Goal: Information Seeking & Learning: Check status

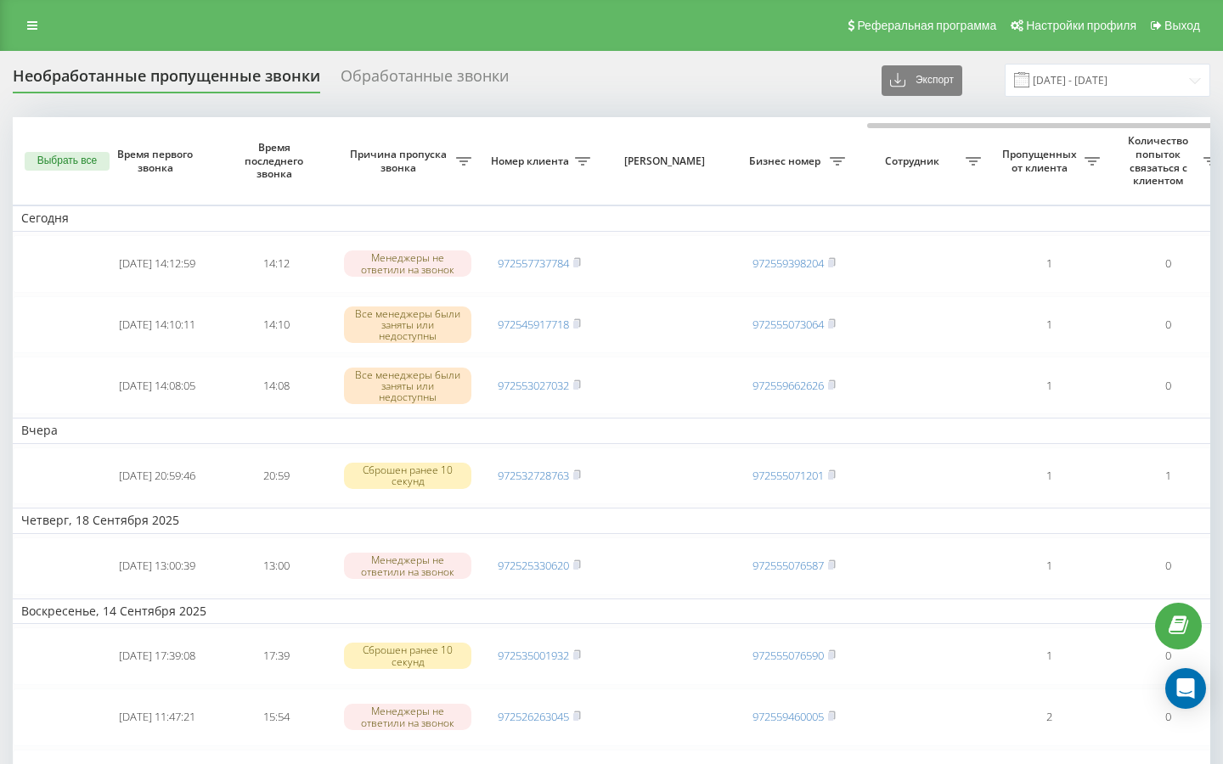
scroll to position [0, 501]
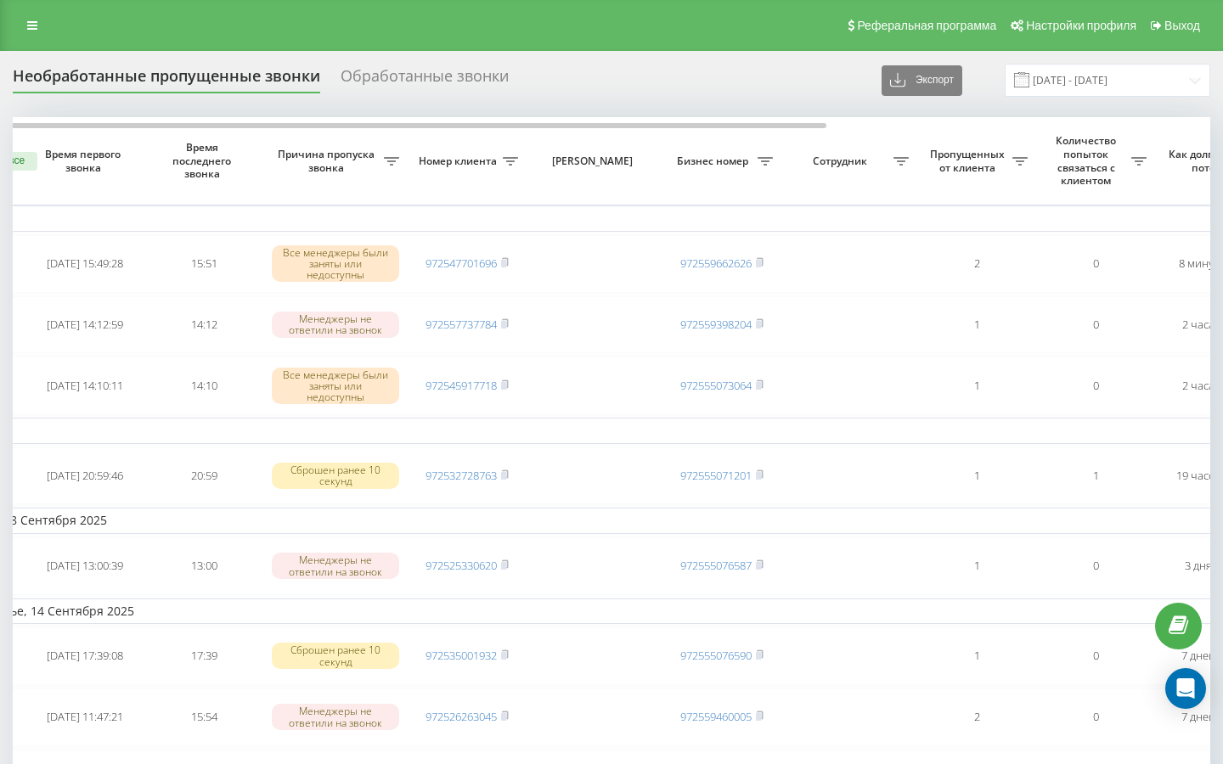
scroll to position [0, 25]
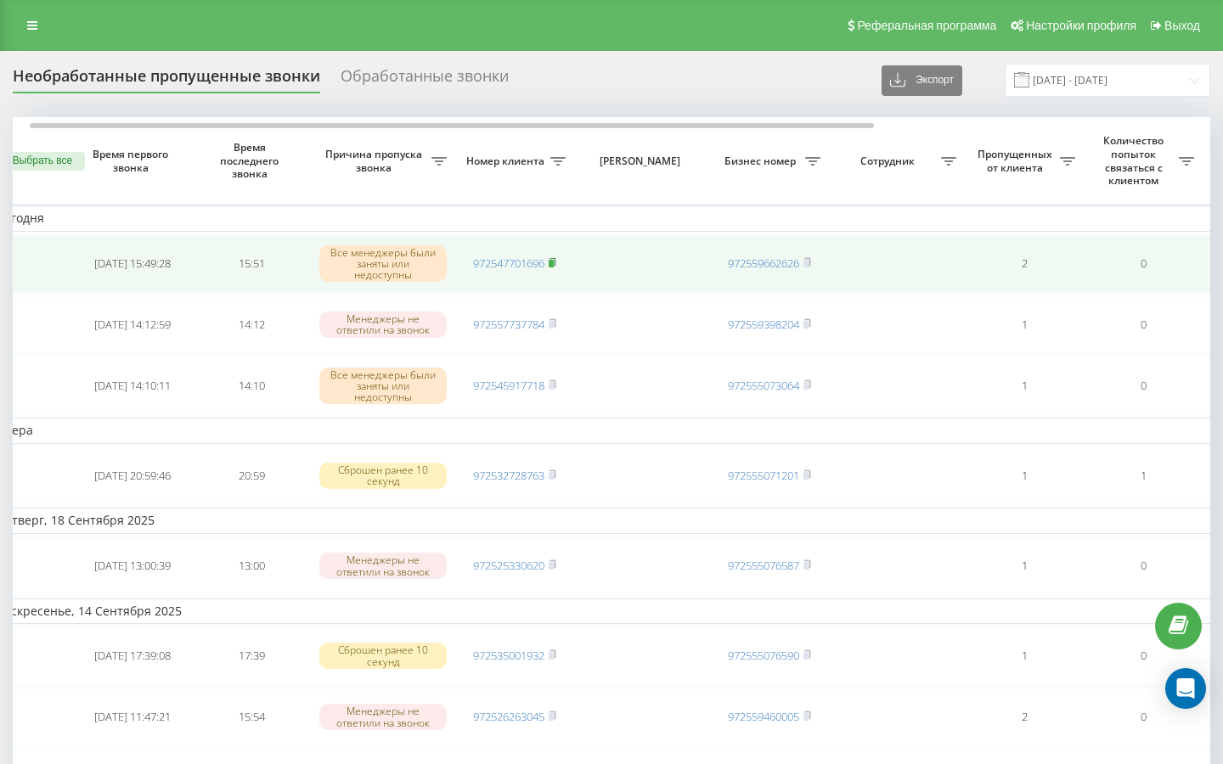
click at [554, 263] on rect at bounding box center [551, 264] width 5 height 8
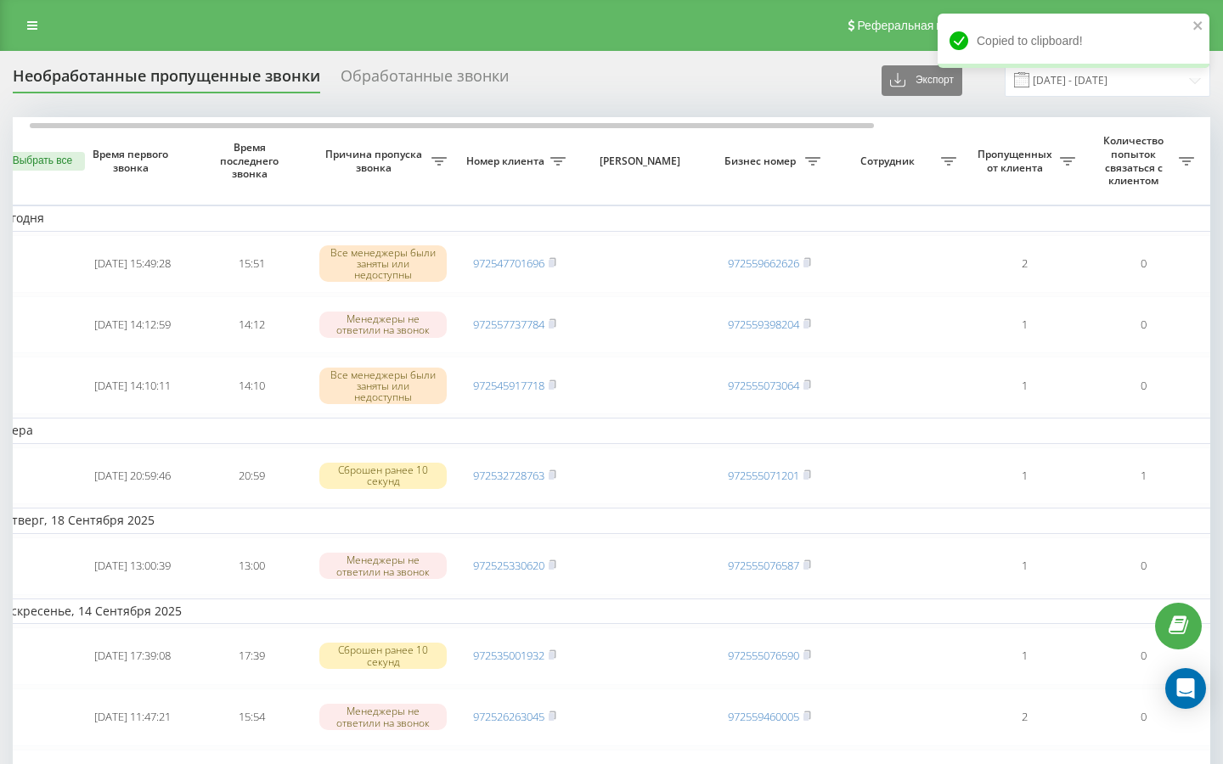
scroll to position [0, 31]
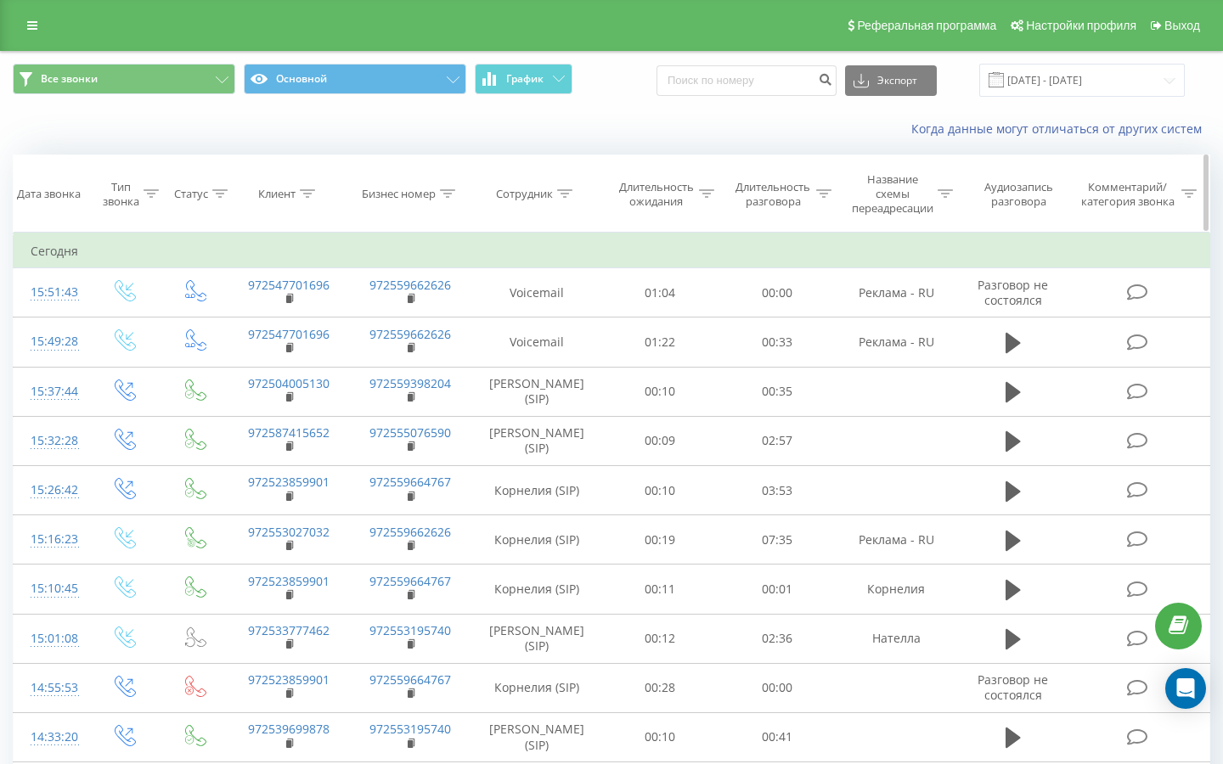
click at [302, 195] on icon at bounding box center [307, 193] width 15 height 8
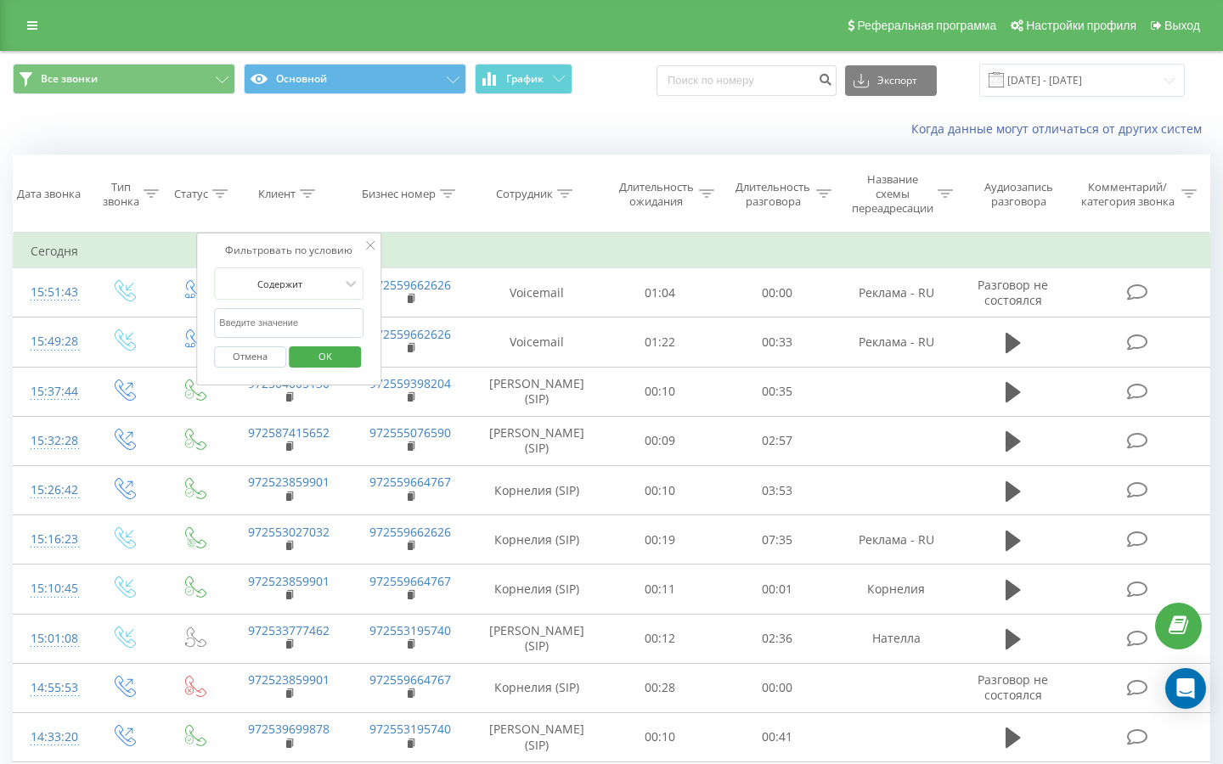
click at [248, 339] on div "Отмена OK" at bounding box center [288, 357] width 149 height 38
click at [246, 331] on input "text" at bounding box center [288, 323] width 149 height 30
paste input "0534657306"
click at [224, 324] on input "0534657306" at bounding box center [288, 323] width 149 height 30
type input "534657306"
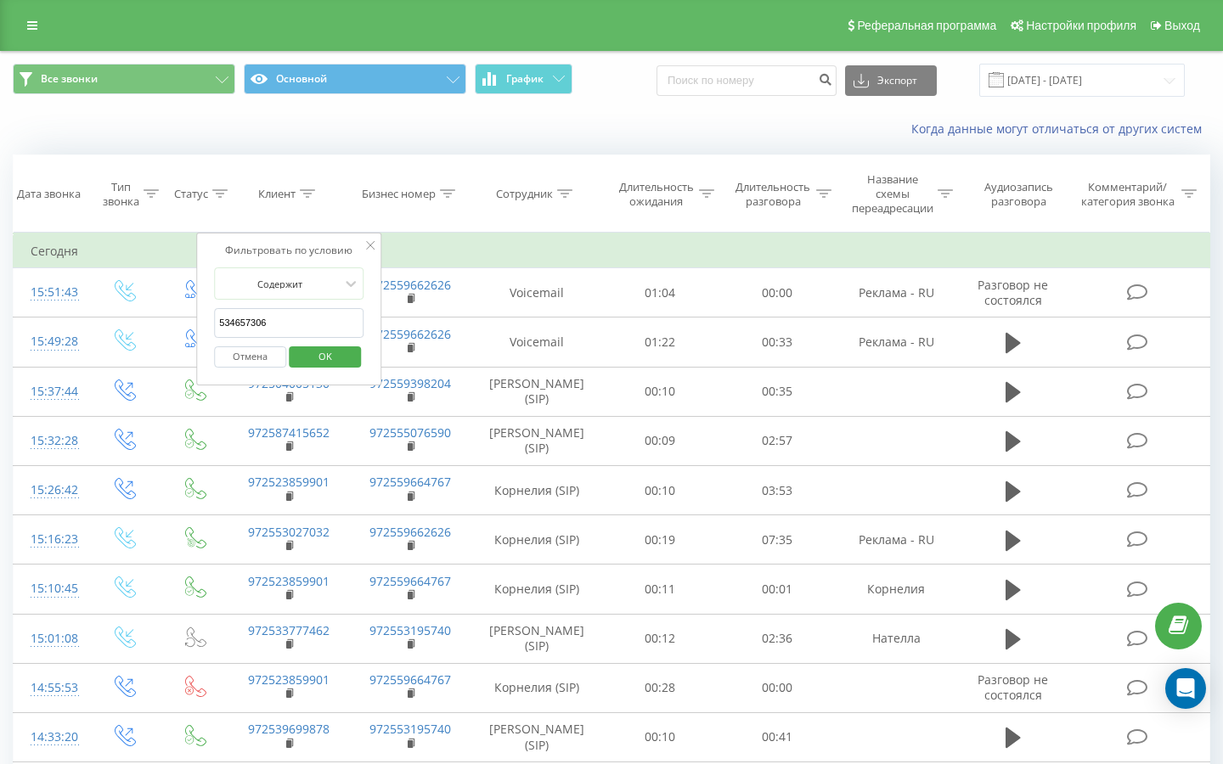
click at [332, 357] on span "OK" at bounding box center [326, 356] width 48 height 26
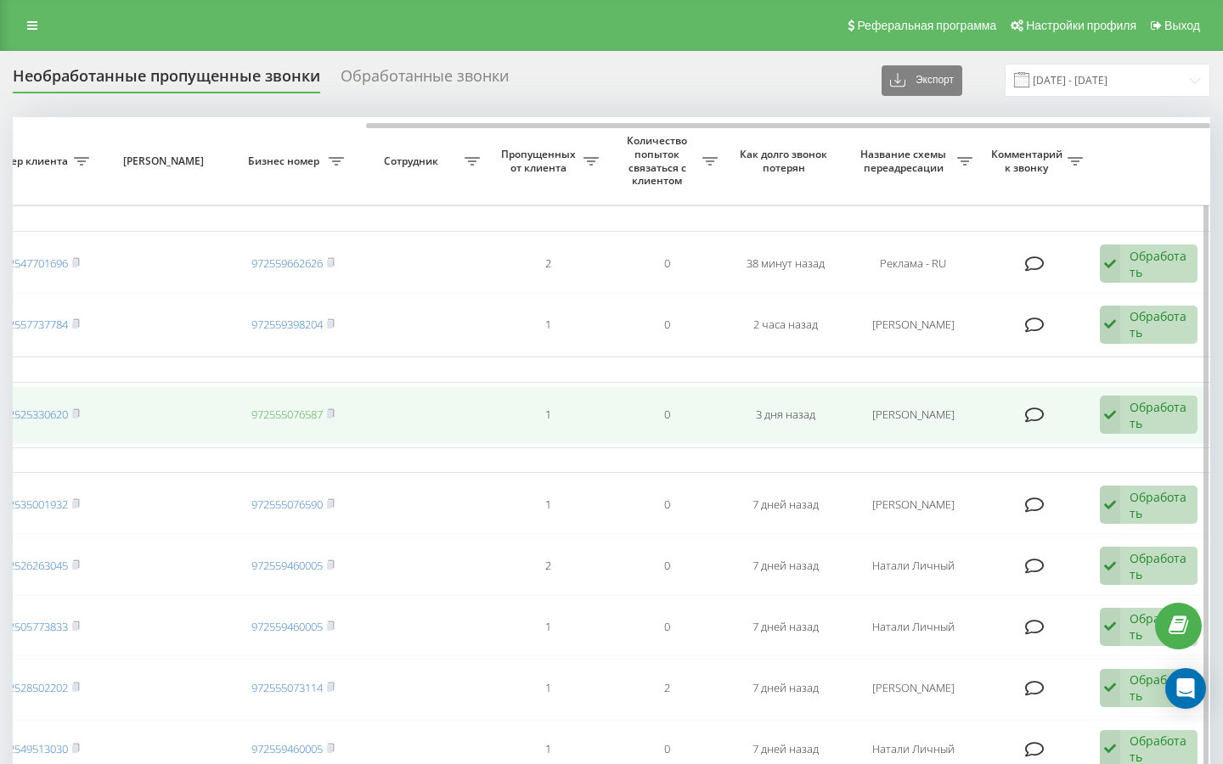
scroll to position [0, 500]
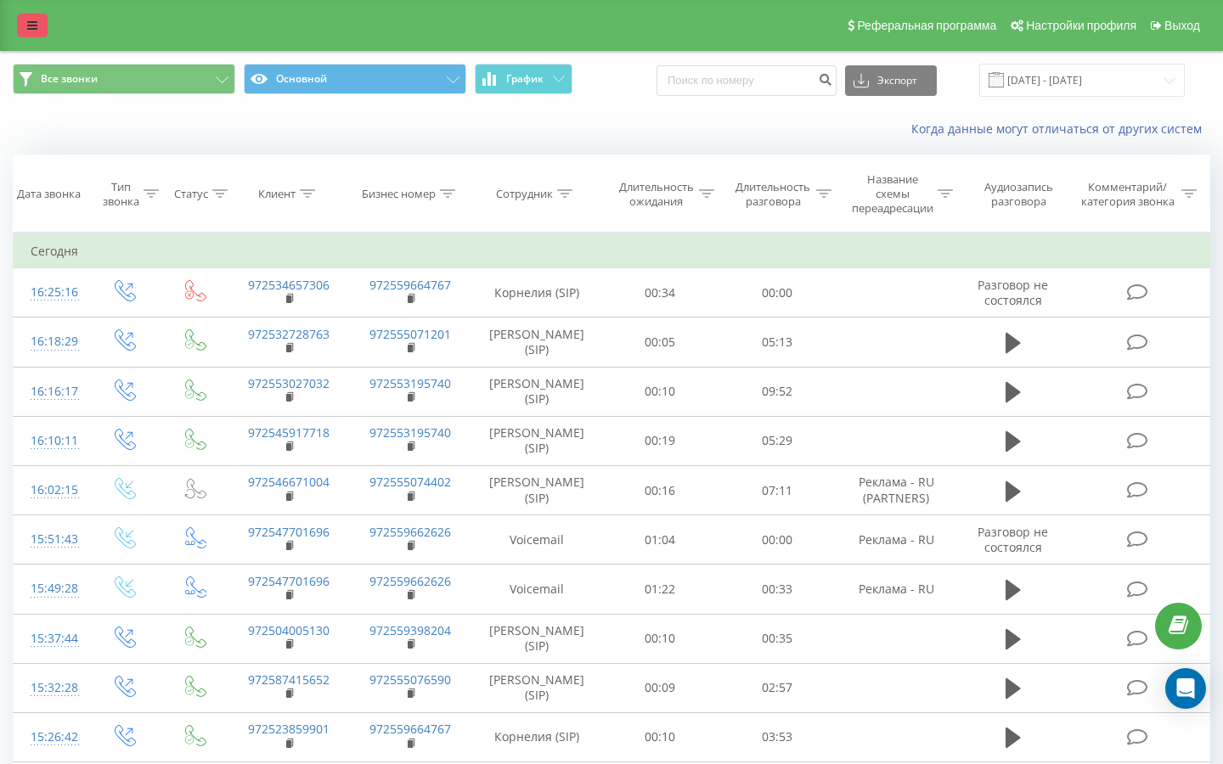
click at [28, 35] on link at bounding box center [32, 26] width 31 height 24
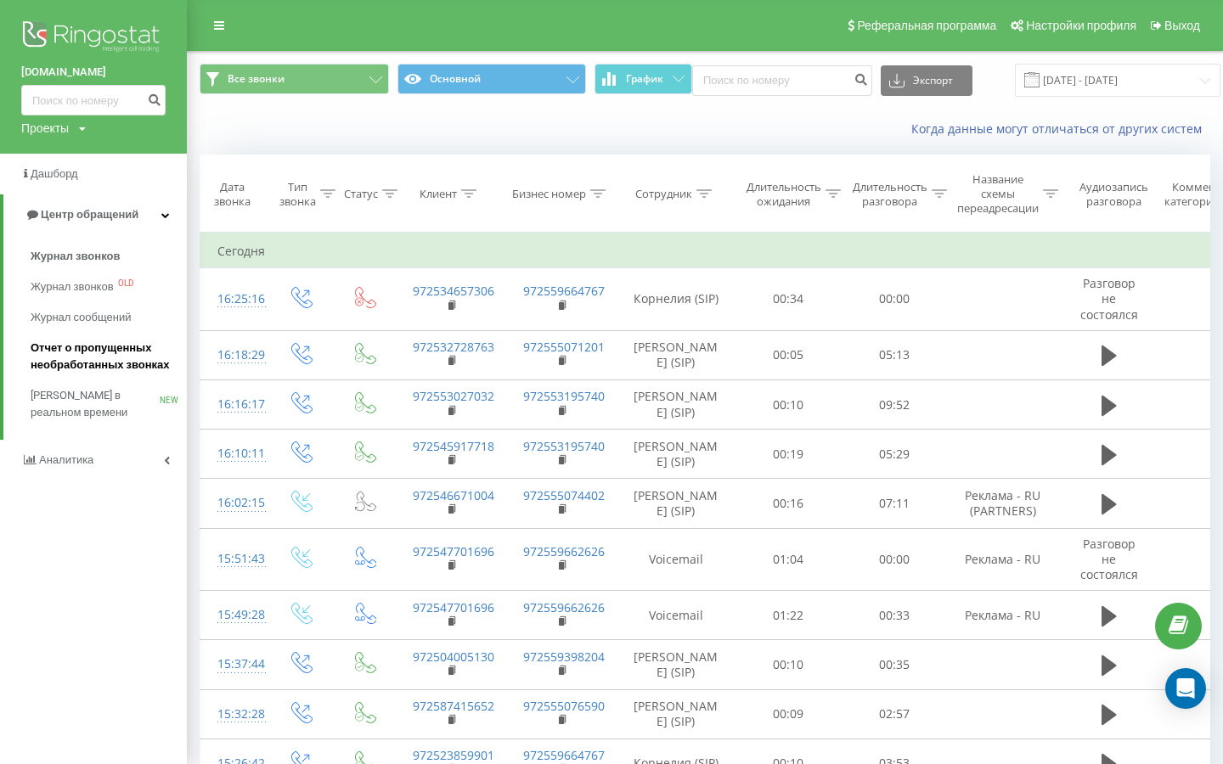
click at [119, 364] on span "Отчет о пропущенных необработанных звонках" at bounding box center [105, 357] width 148 height 34
click at [114, 355] on span "Отчет о пропущенных необработанных звонках" at bounding box center [105, 357] width 148 height 34
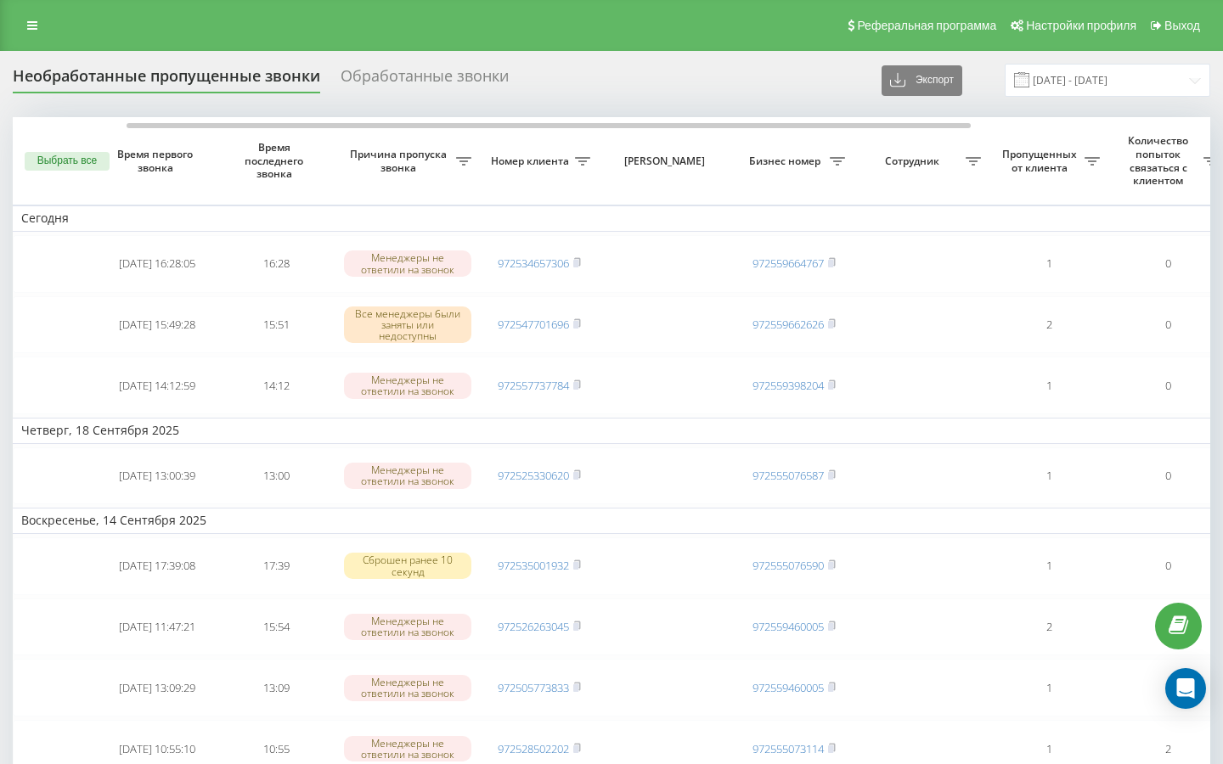
scroll to position [0, 501]
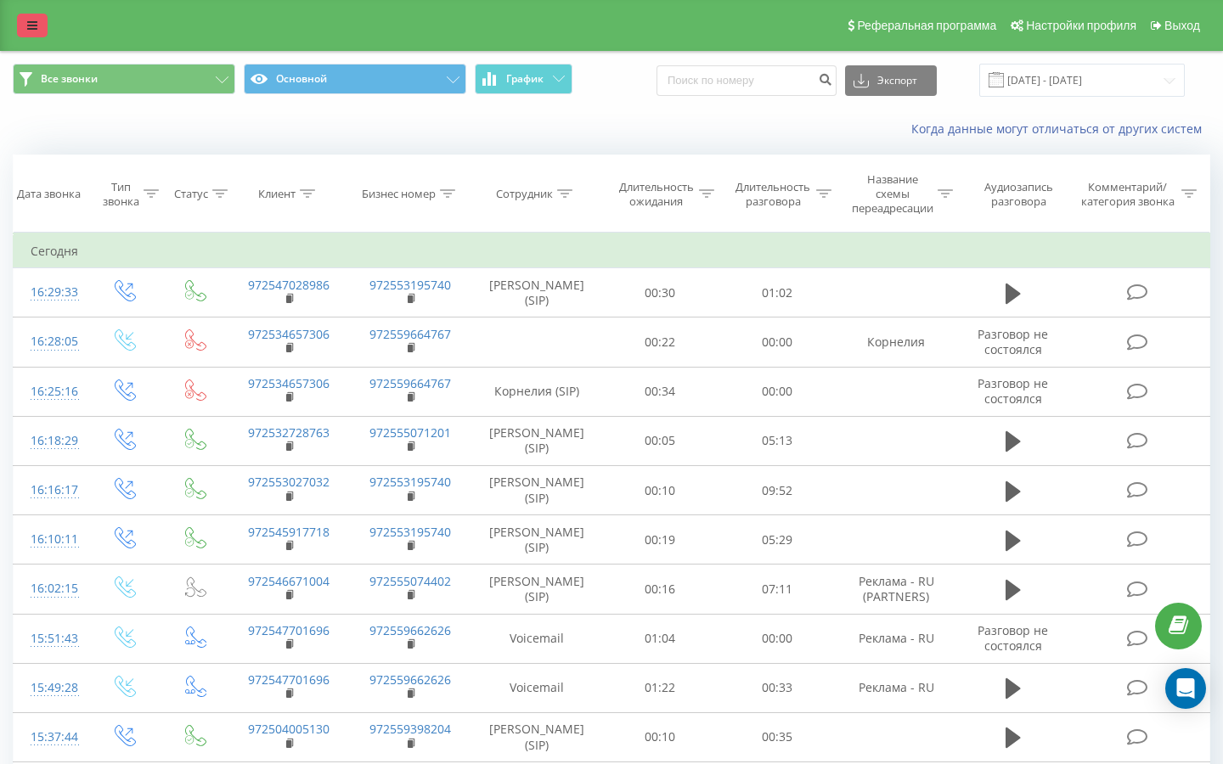
click at [40, 31] on link at bounding box center [32, 26] width 31 height 24
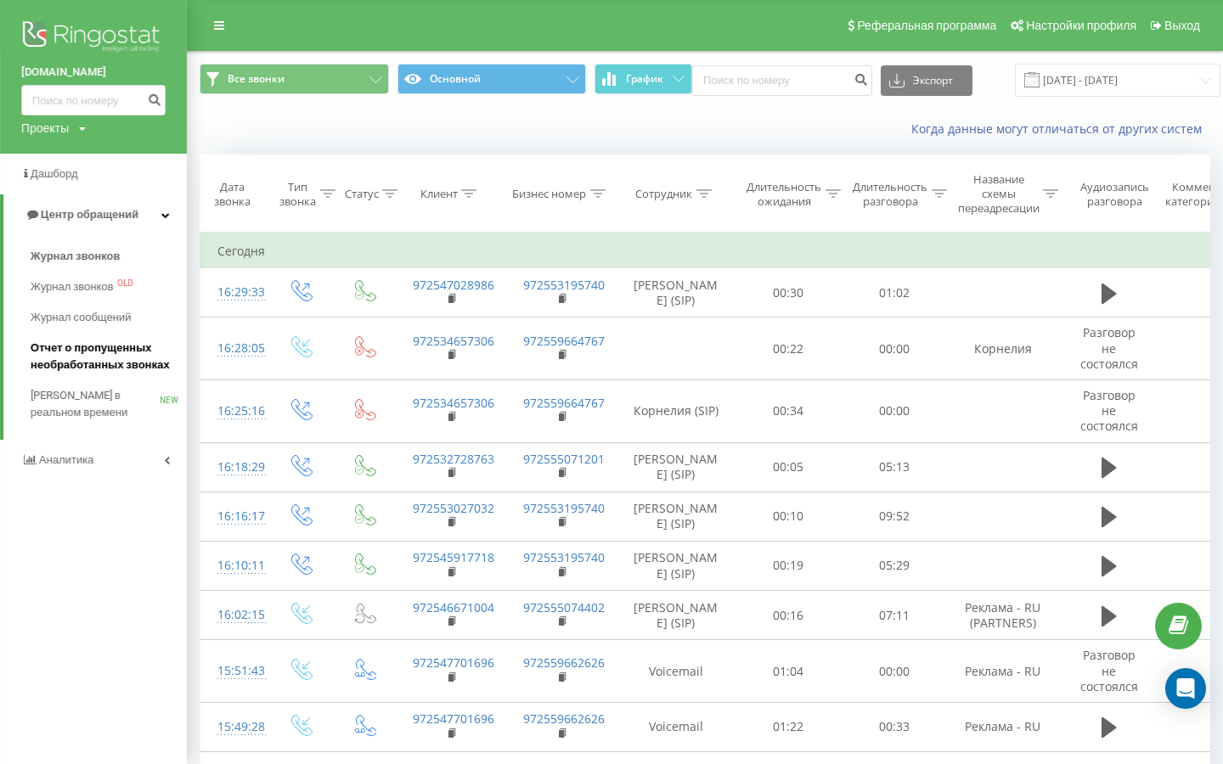
click at [95, 352] on span "Отчет о пропущенных необработанных звонках" at bounding box center [105, 357] width 148 height 34
click at [112, 366] on span "Отчет о пропущенных необработанных звонках" at bounding box center [105, 357] width 148 height 34
click at [150, 357] on span "Отчет о пропущенных необработанных звонках" at bounding box center [105, 357] width 148 height 34
click at [111, 351] on span "Отчет о пропущенных необработанных звонках" at bounding box center [105, 357] width 148 height 34
click at [124, 352] on span "Отчет о пропущенных необработанных звонках" at bounding box center [105, 357] width 148 height 34
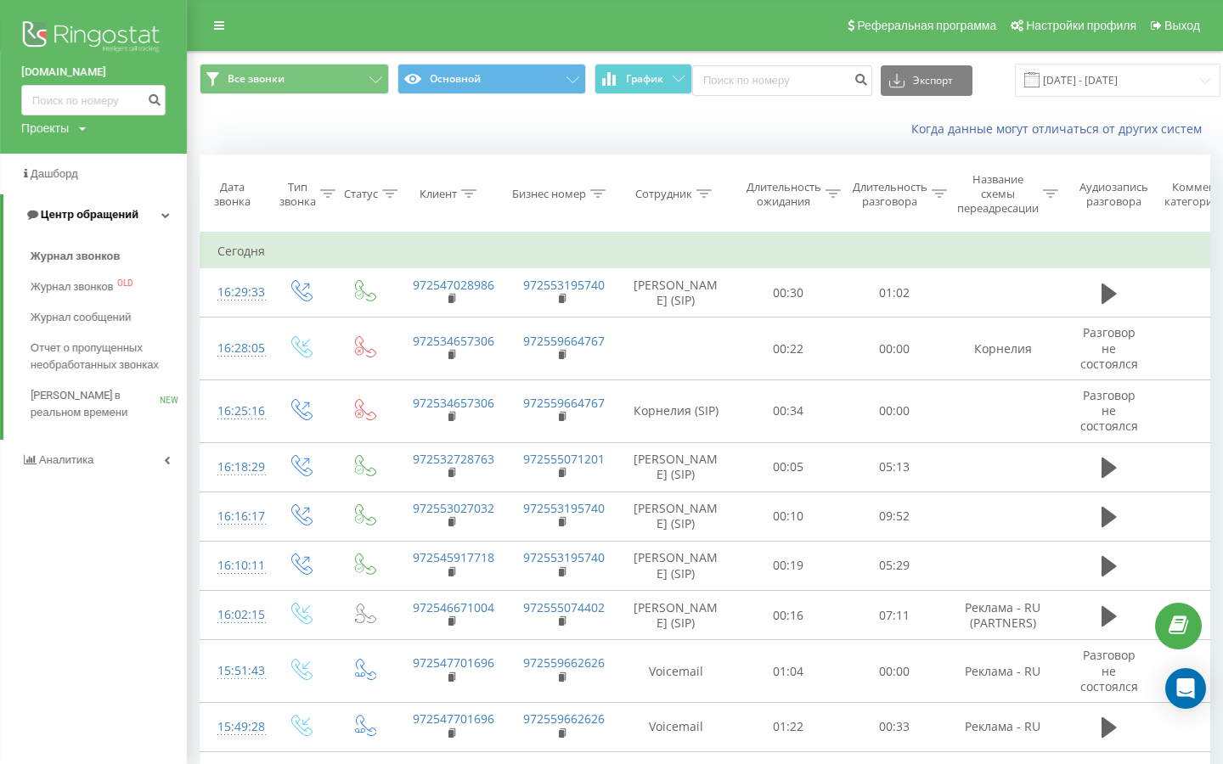
click at [71, 213] on span "Центр обращений" at bounding box center [90, 214] width 98 height 13
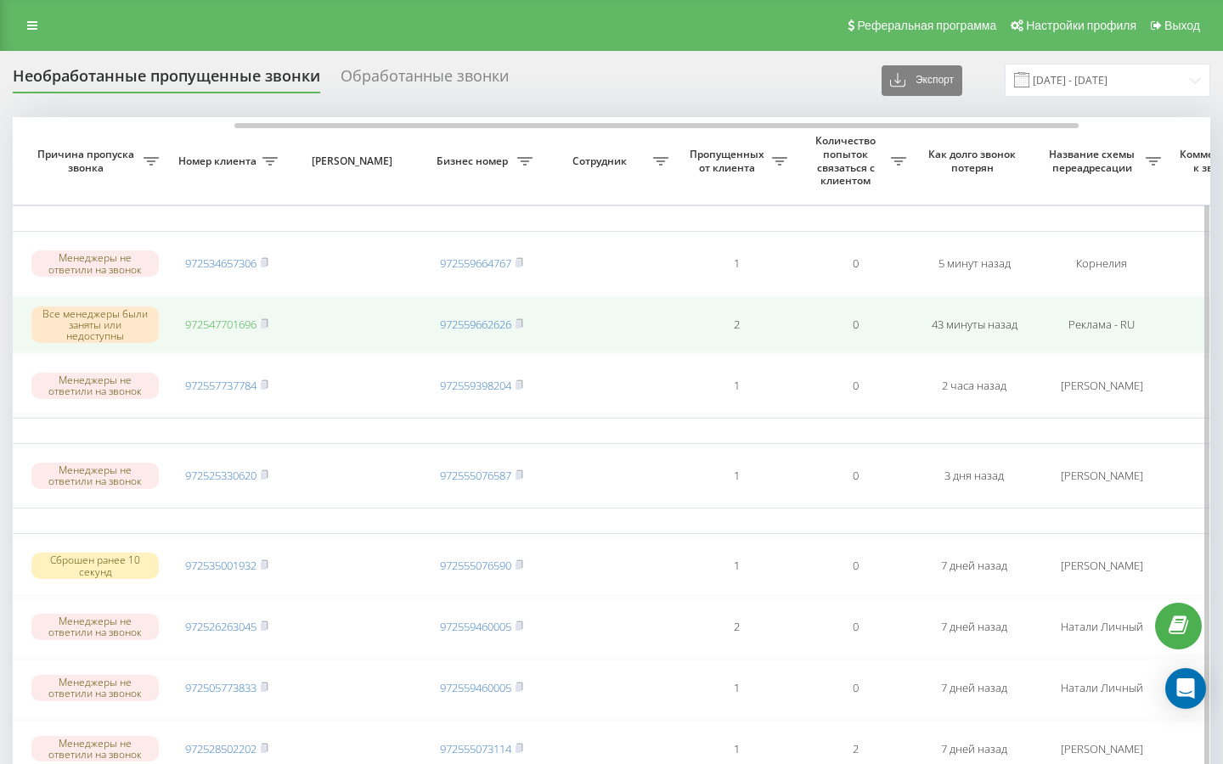
scroll to position [0, 313]
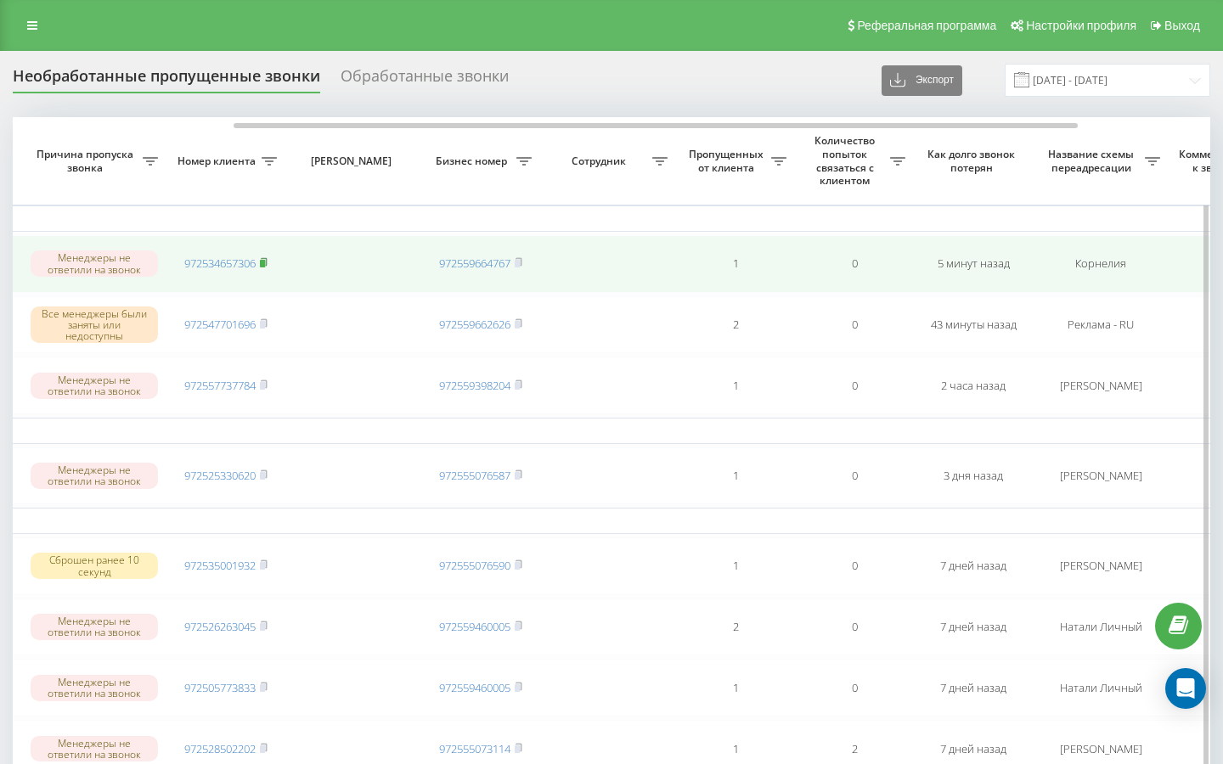
click at [265, 264] on rect at bounding box center [262, 264] width 5 height 8
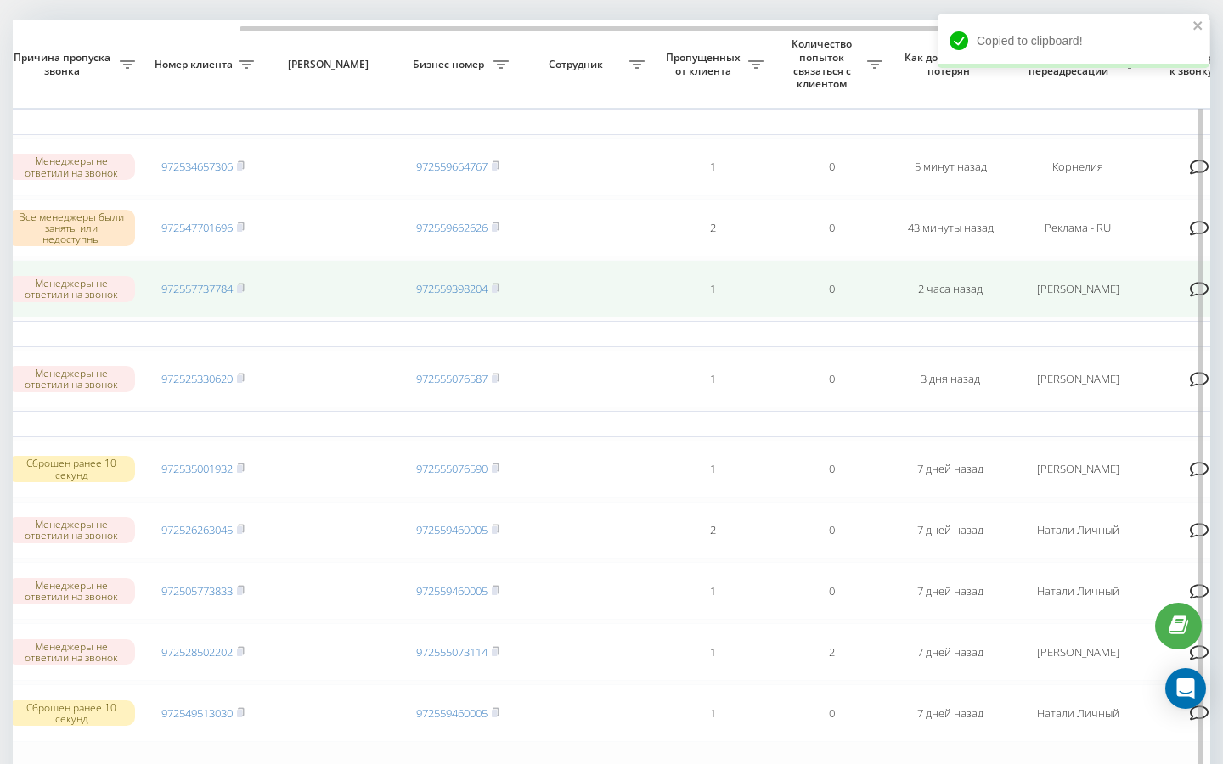
scroll to position [0, 337]
